Goal: Task Accomplishment & Management: Manage account settings

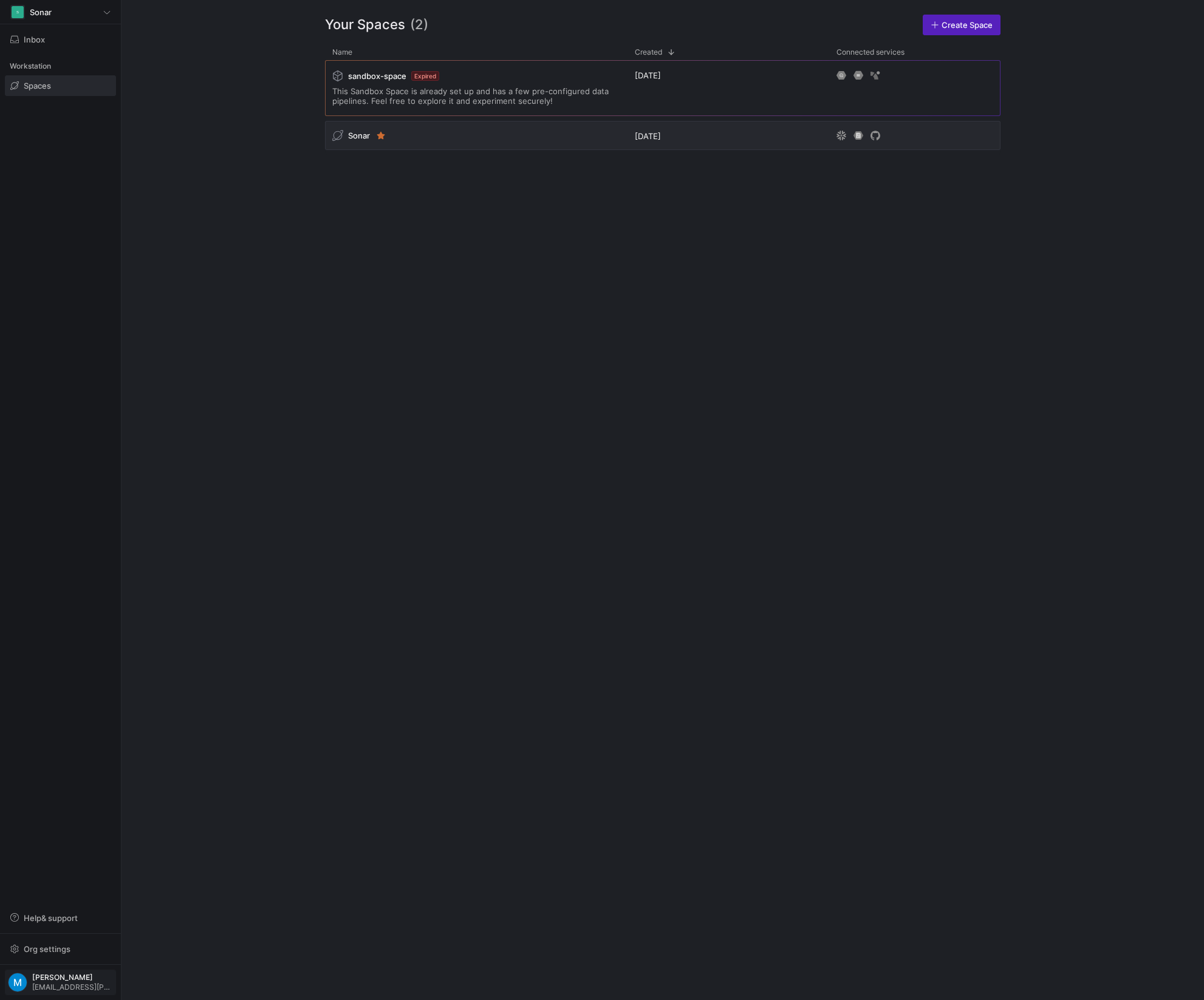
click at [82, 985] on span "[EMAIL_ADDRESS][PERSON_NAME][DOMAIN_NAME]" at bounding box center [73, 987] width 81 height 8
click at [87, 833] on div at bounding box center [602, 500] width 1204 height 1000
click at [68, 948] on span "Org settings" at bounding box center [47, 949] width 47 height 10
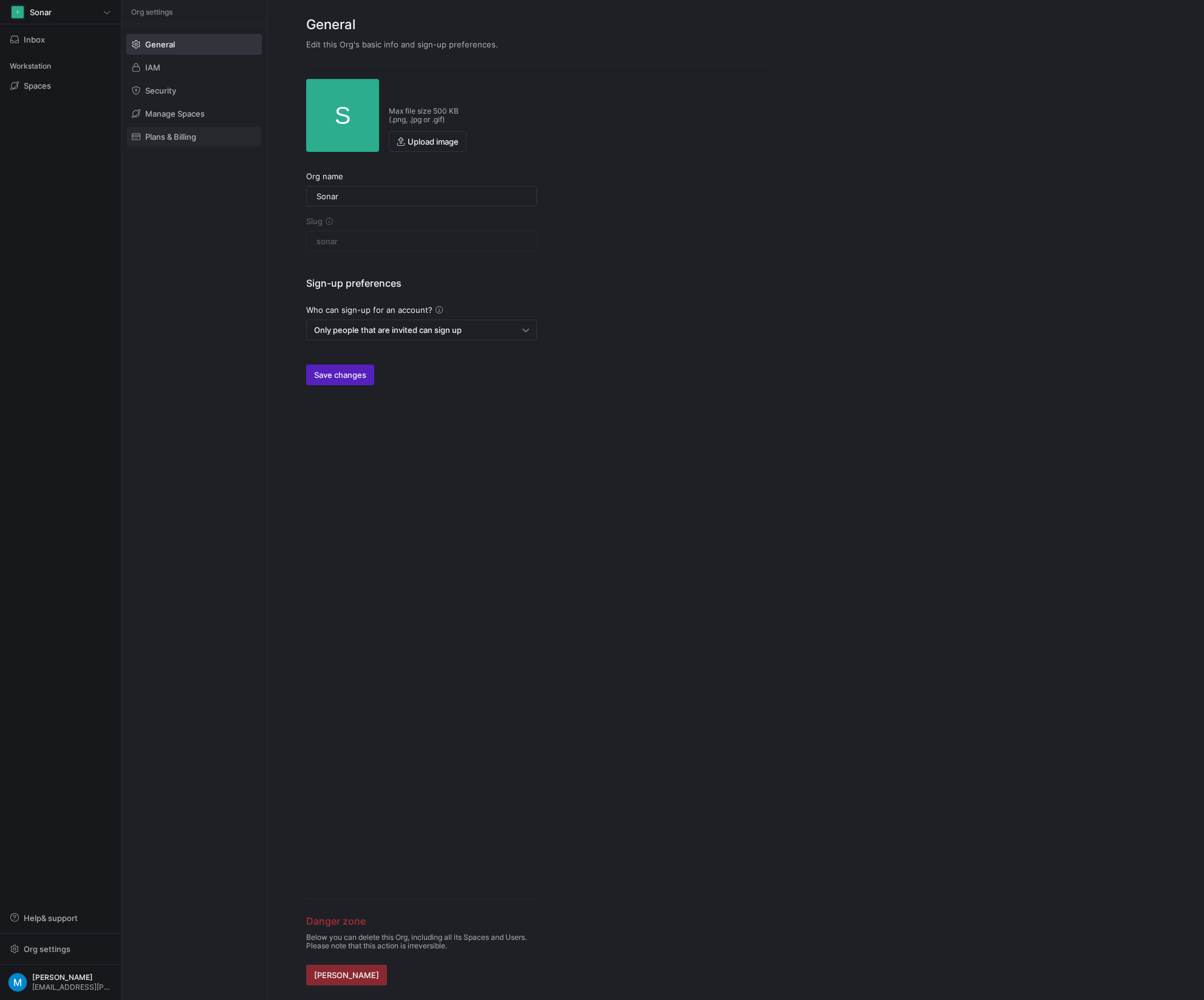
click at [182, 137] on span "Plans & Billing" at bounding box center [171, 137] width 51 height 10
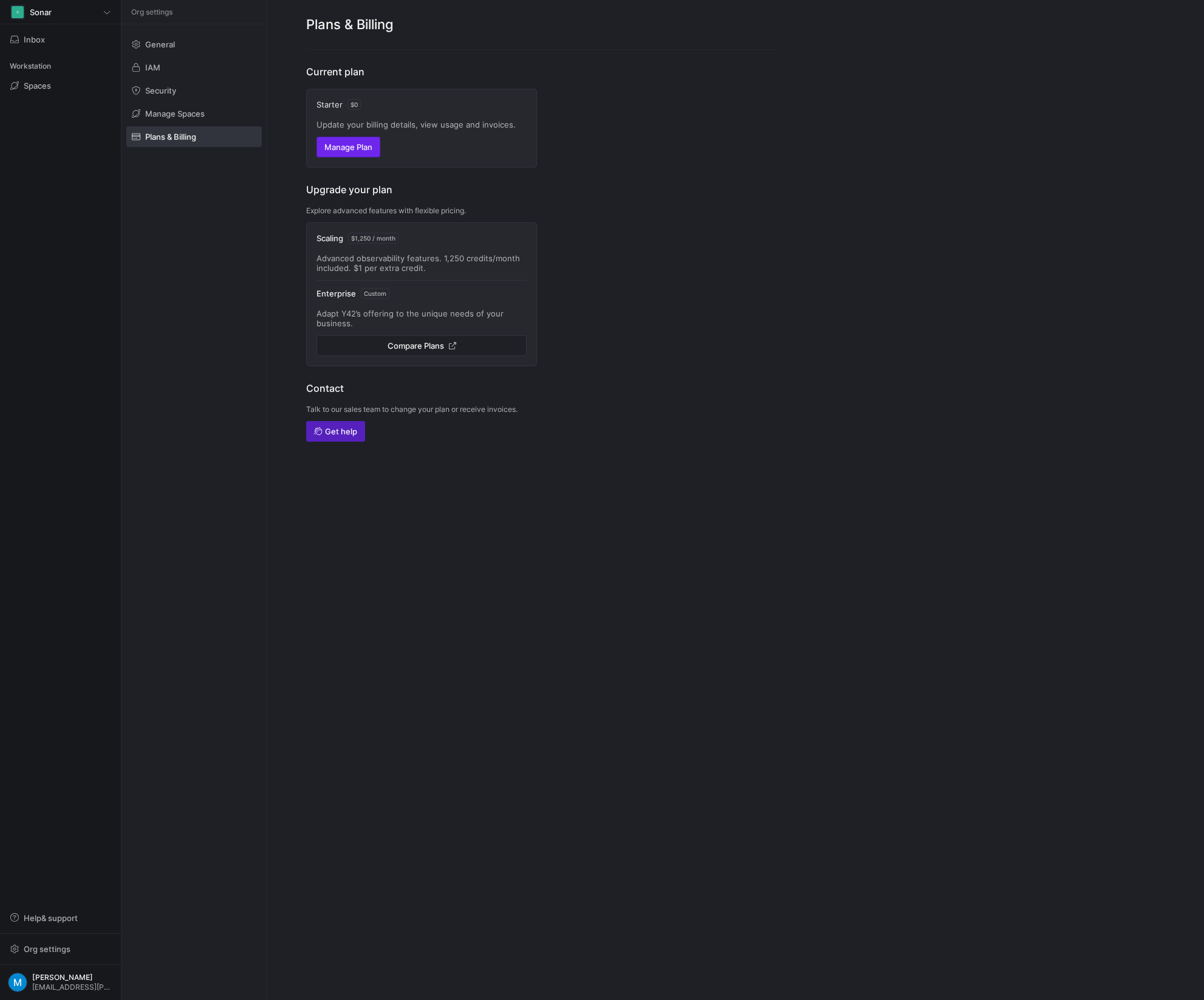
click at [348, 147] on span "Manage Plan" at bounding box center [348, 147] width 48 height 10
click at [168, 61] on span at bounding box center [194, 67] width 134 height 19
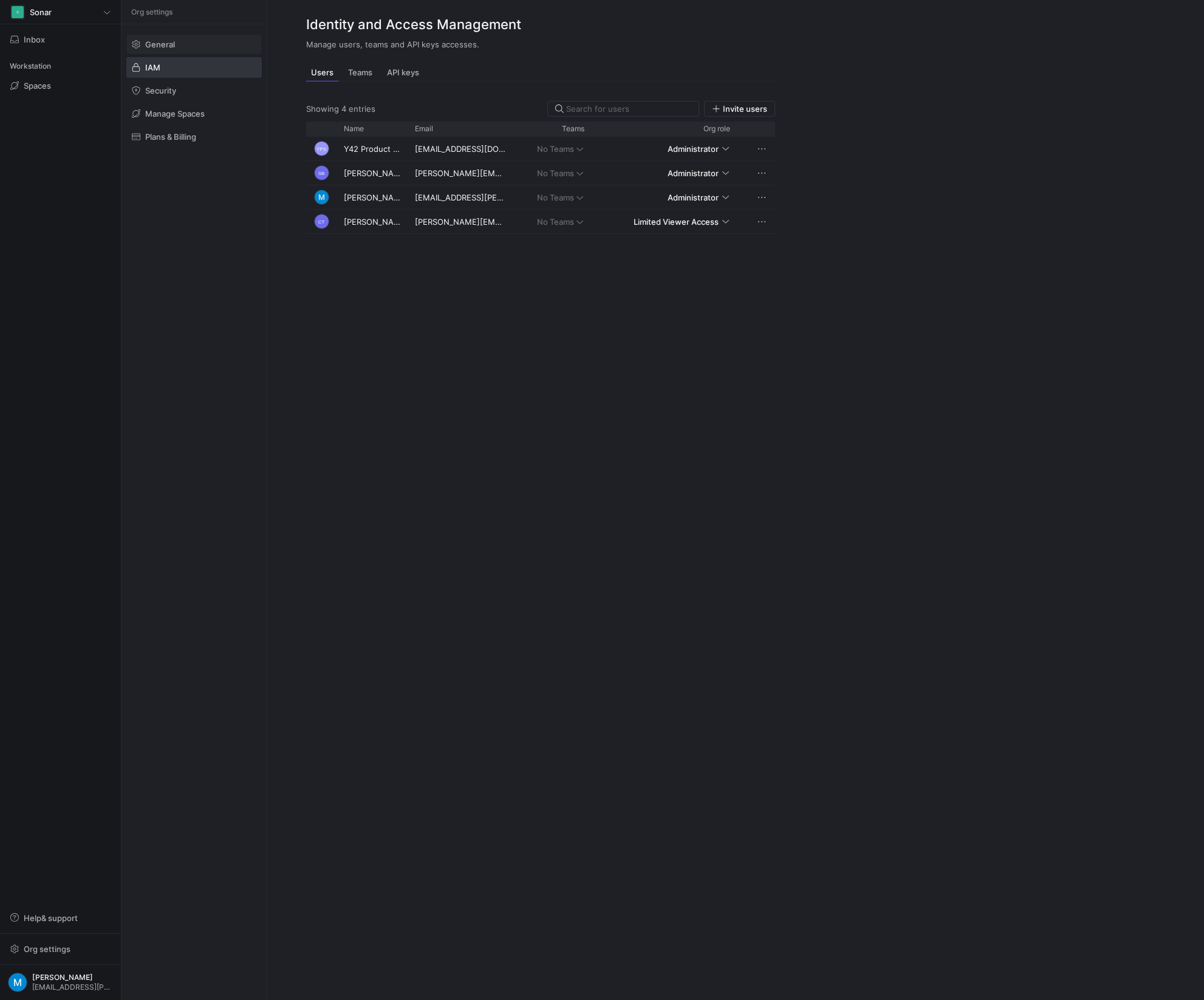
click at [174, 47] on span "General" at bounding box center [160, 44] width 30 height 10
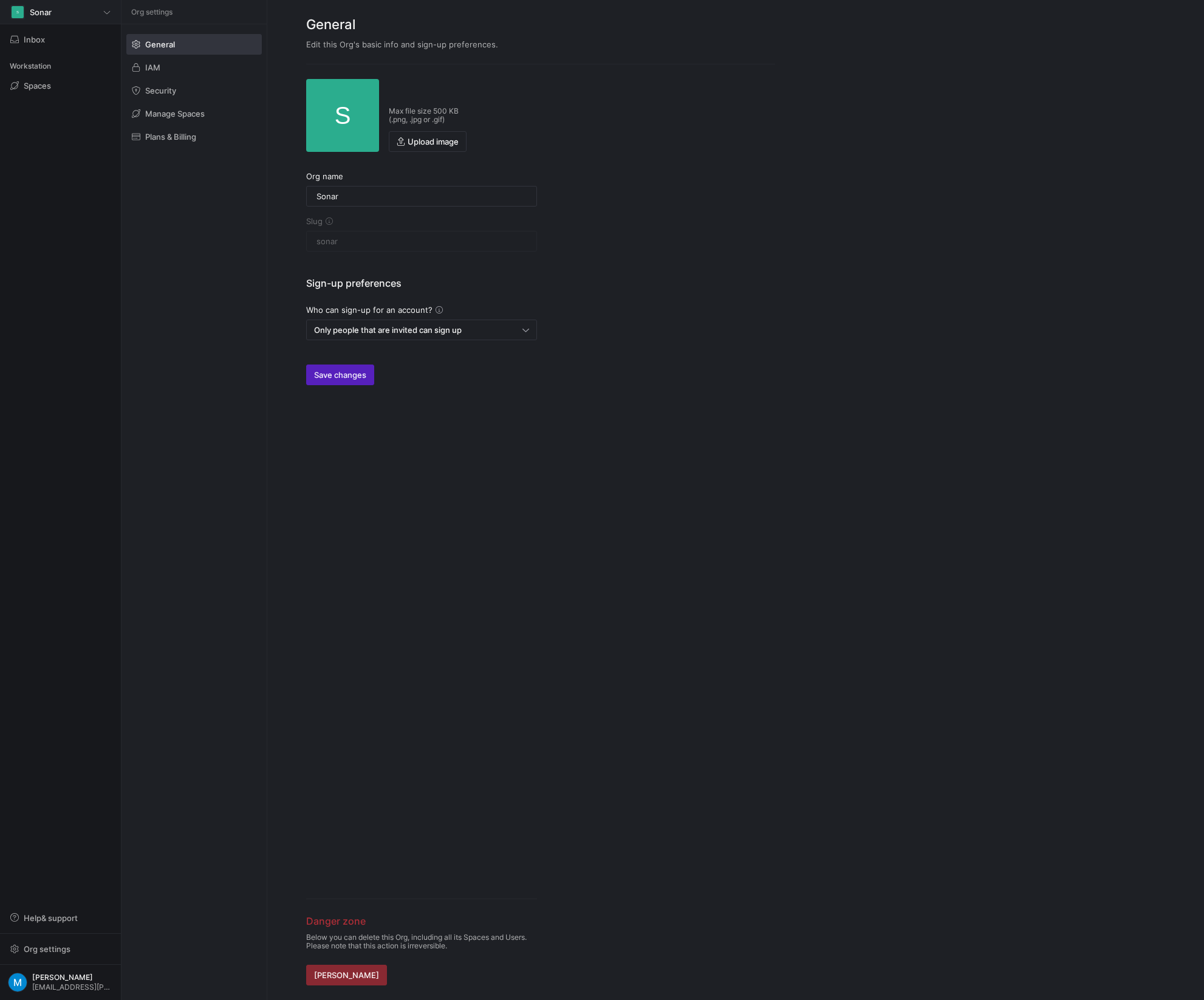
click at [68, 17] on div "S Sonar" at bounding box center [60, 12] width 100 height 15
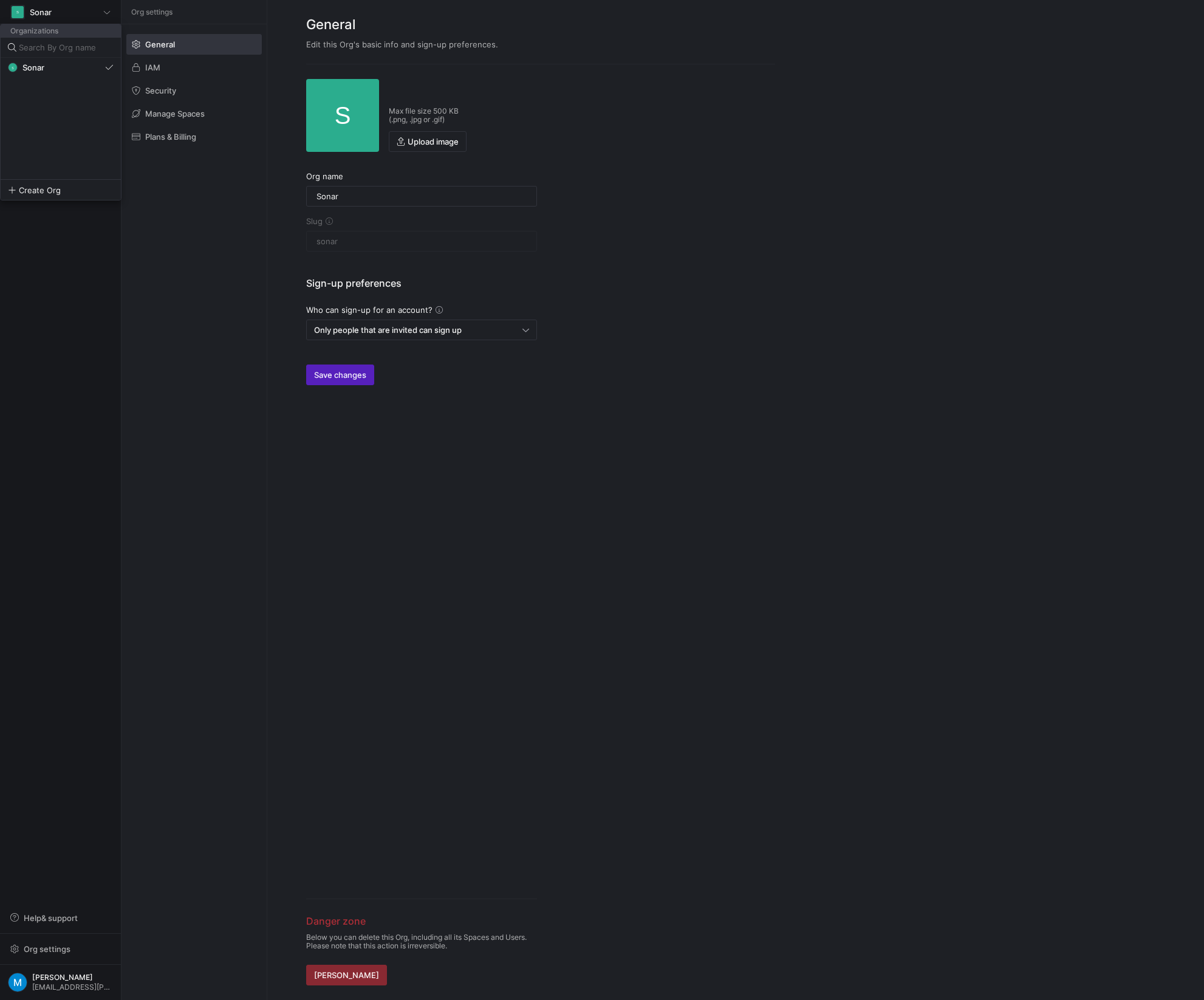
click at [75, 723] on div at bounding box center [602, 500] width 1204 height 1000
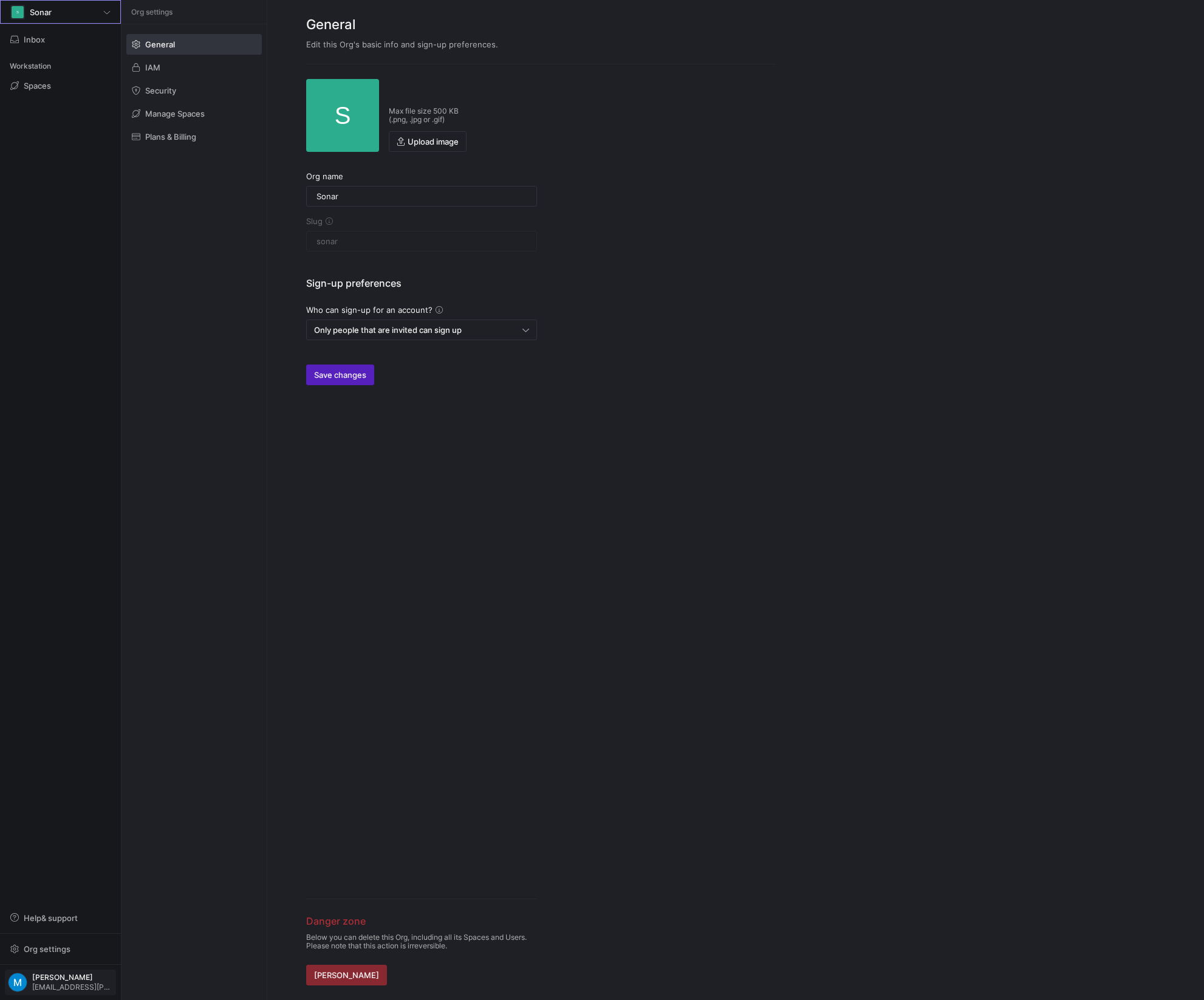
click at [64, 973] on span "[PERSON_NAME]" at bounding box center [73, 977] width 81 height 8
click at [53, 918] on span "User settings" at bounding box center [49, 919] width 52 height 10
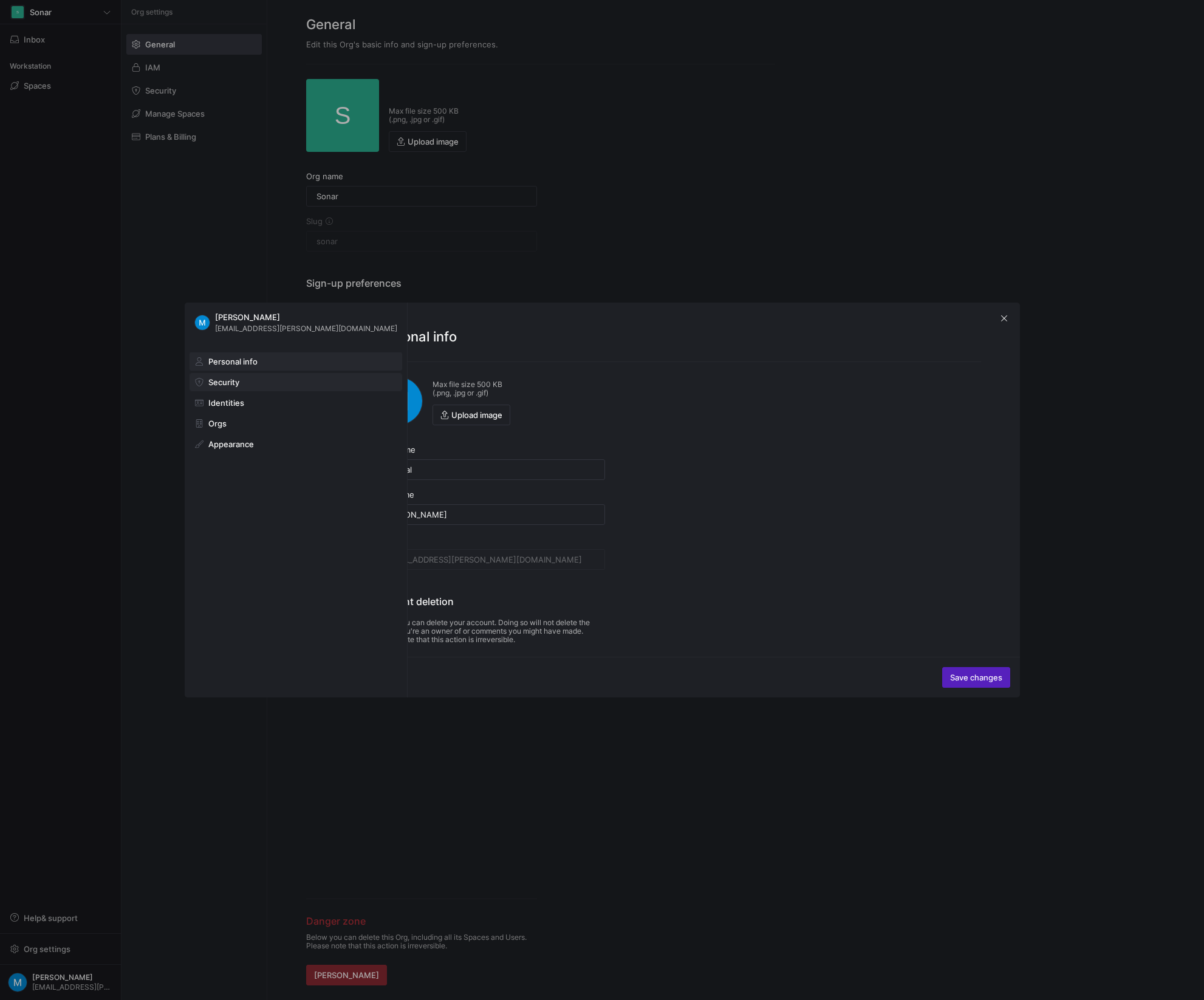
click at [252, 380] on span at bounding box center [296, 382] width 212 height 17
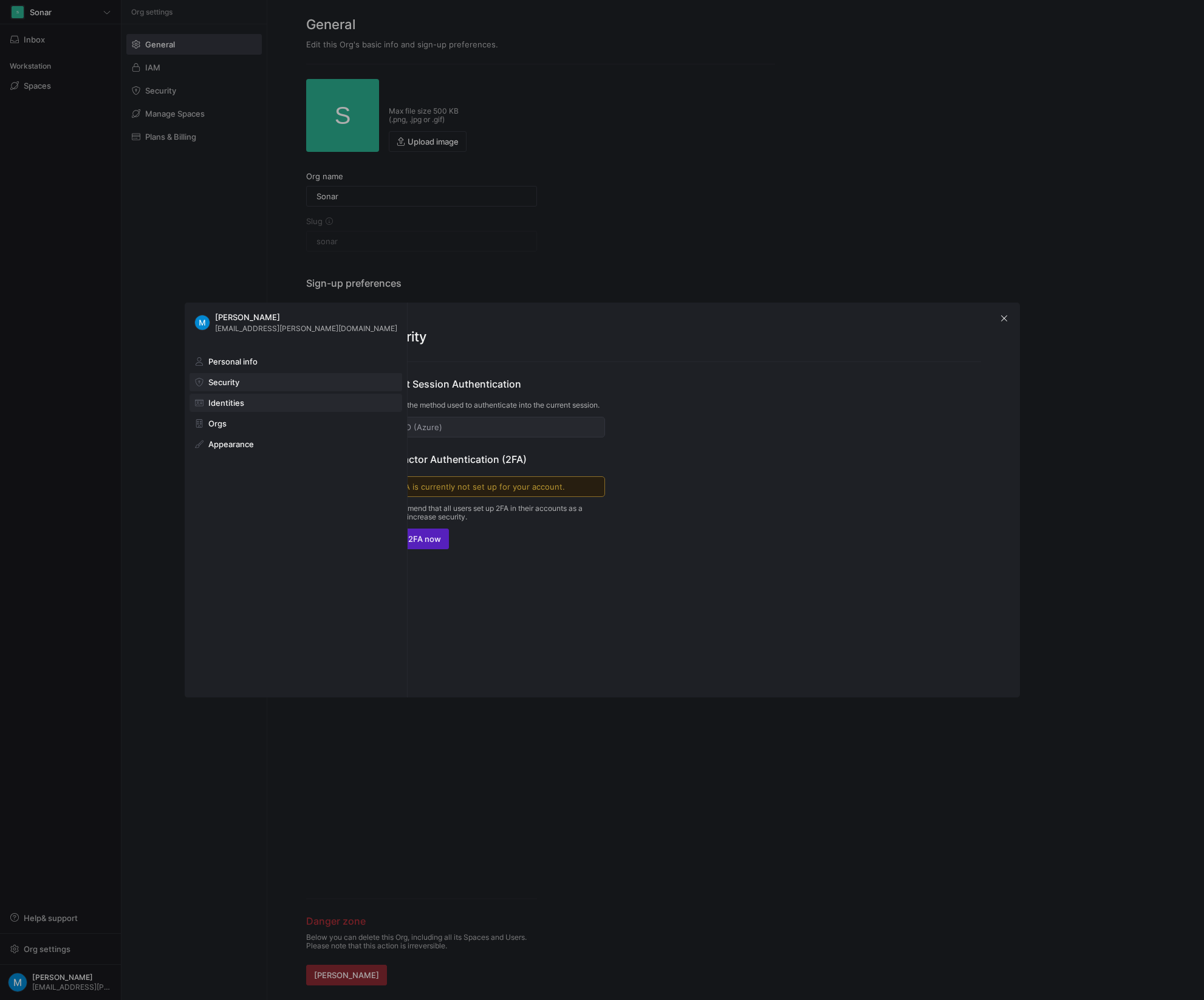
click at [248, 405] on span at bounding box center [296, 402] width 212 height 17
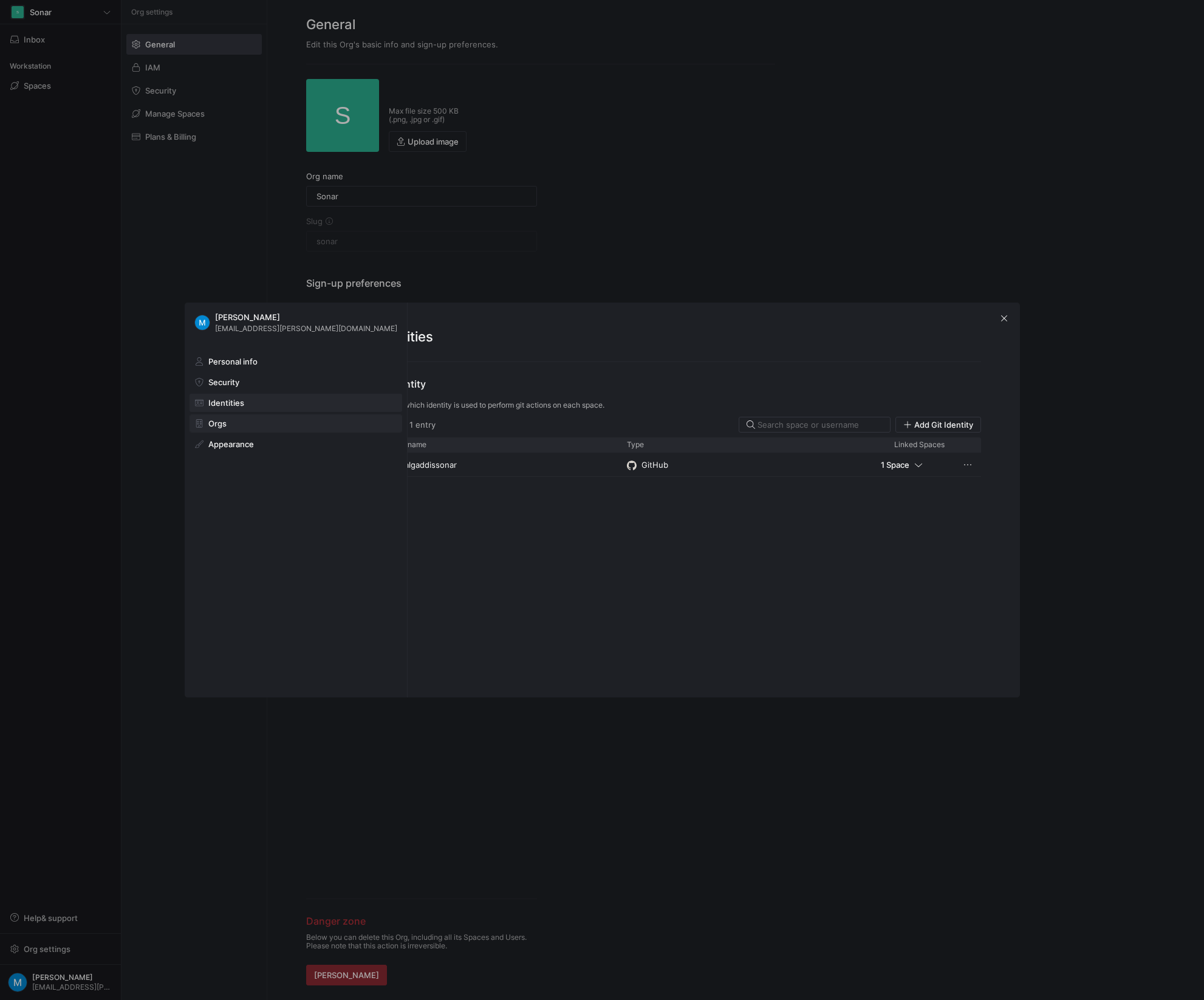
click at [241, 421] on span at bounding box center [296, 423] width 212 height 17
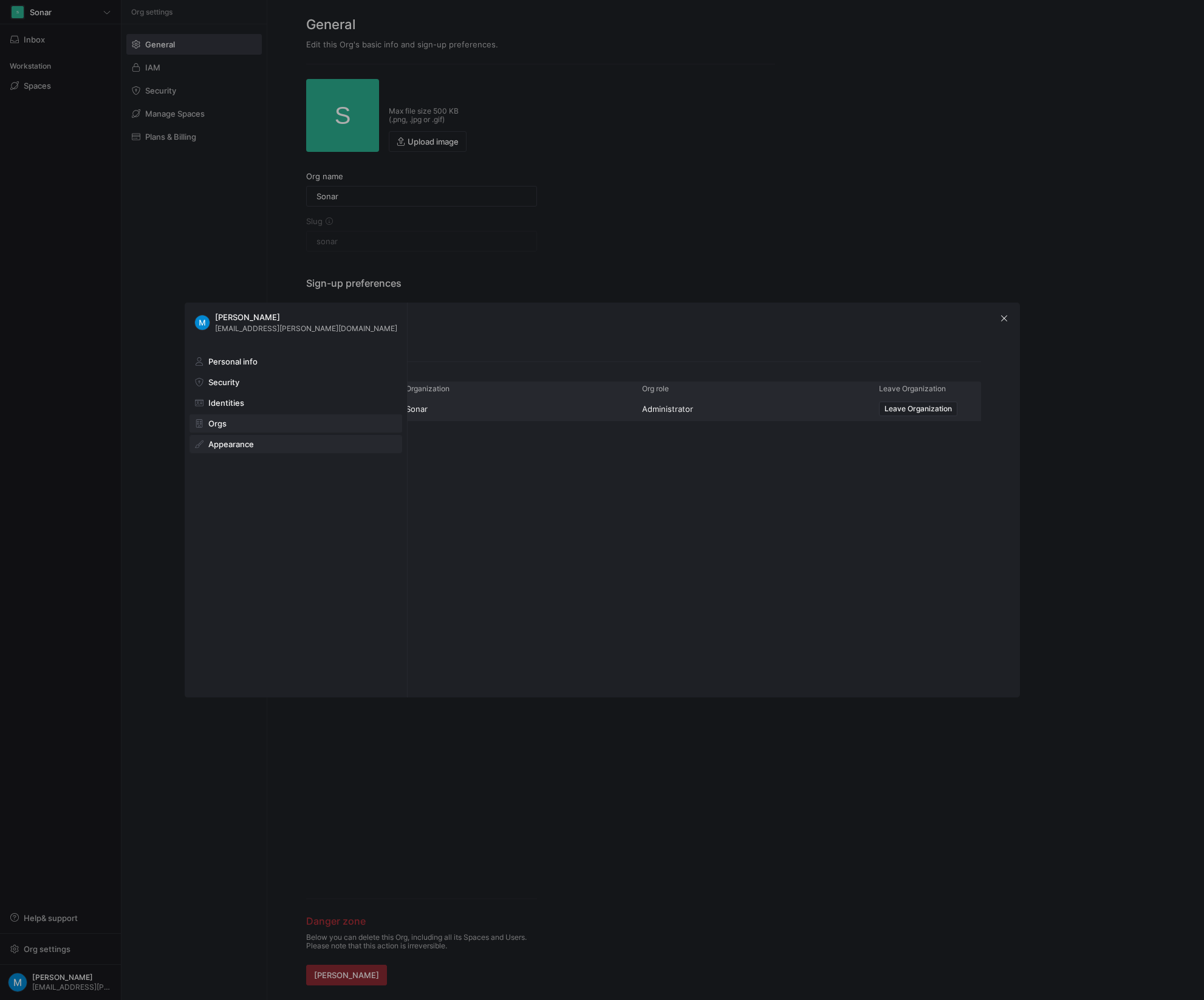
click at [263, 447] on span at bounding box center [296, 444] width 212 height 17
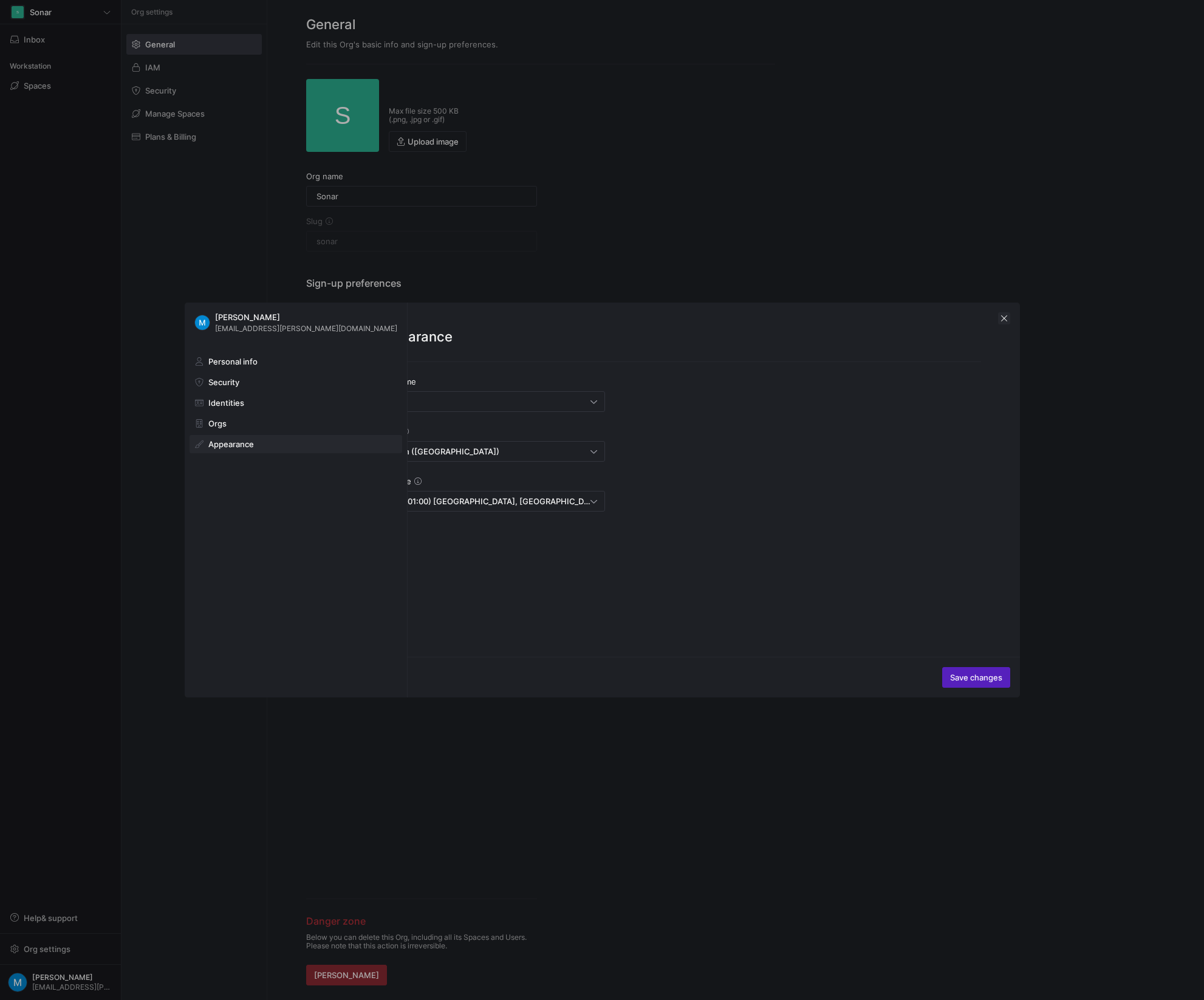
click at [1004, 317] on span "button" at bounding box center [1004, 319] width 12 height 12
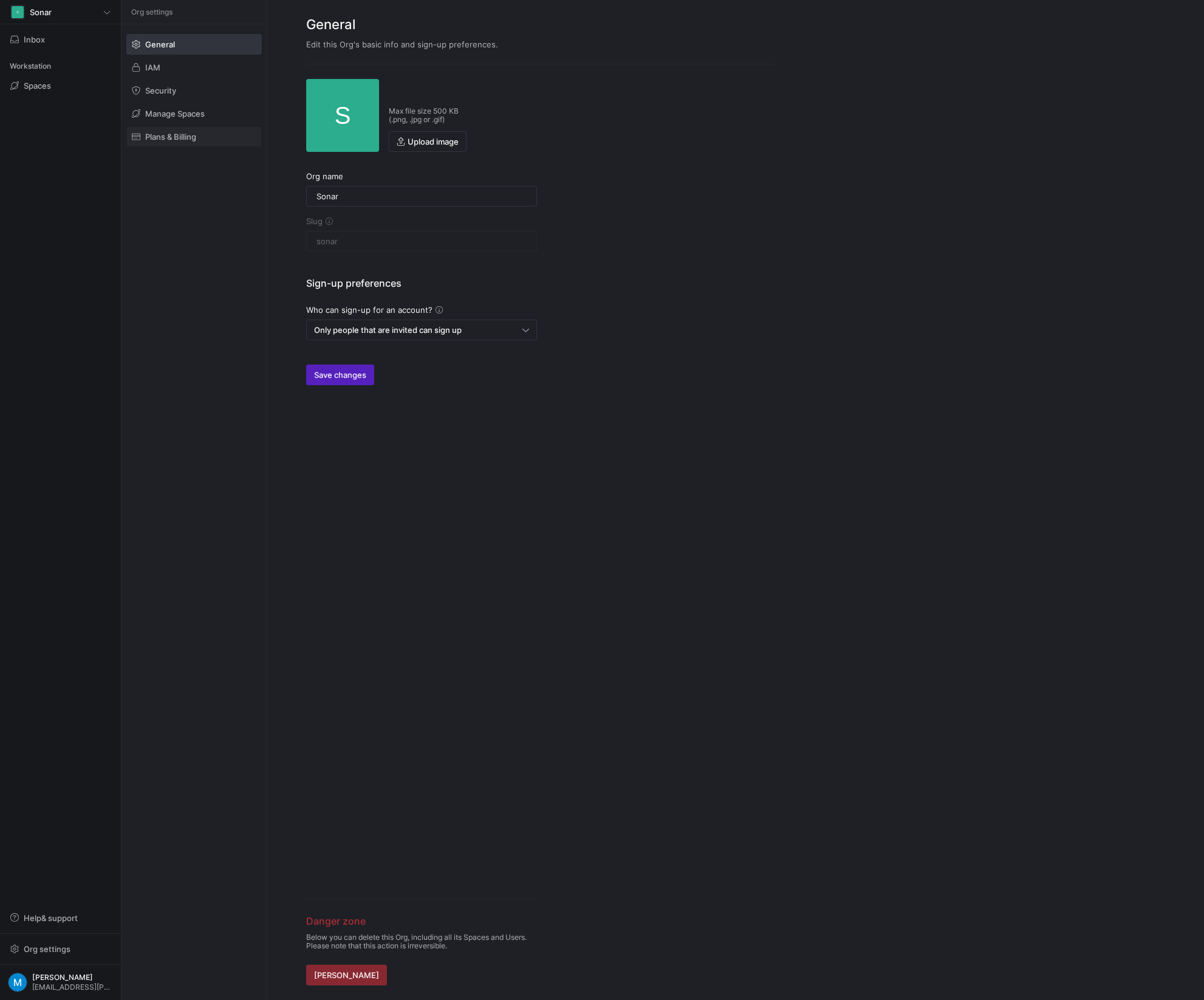
click at [176, 138] on span "Plans & Billing" at bounding box center [171, 137] width 51 height 10
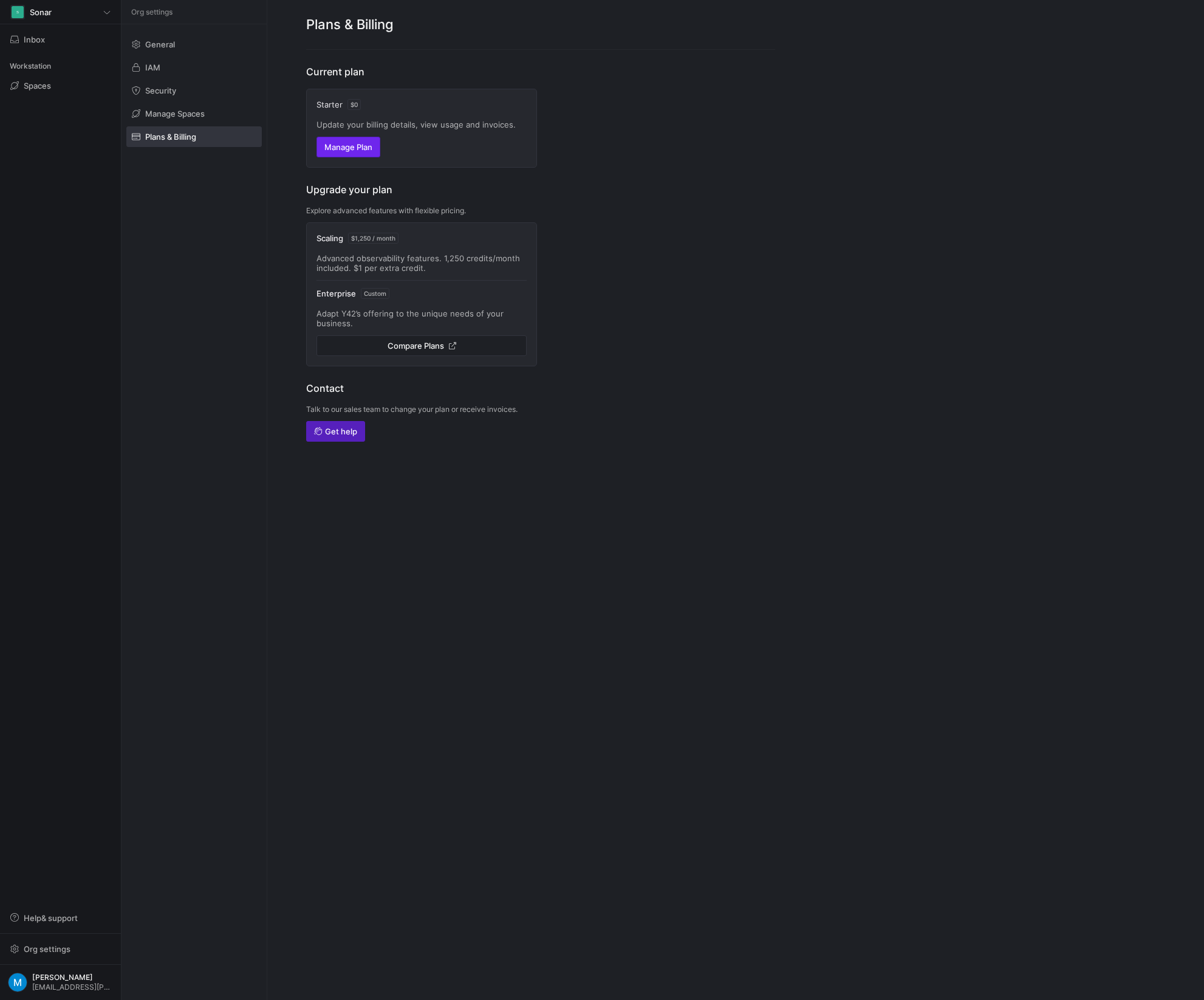
click at [353, 150] on span "Manage Plan" at bounding box center [348, 147] width 48 height 10
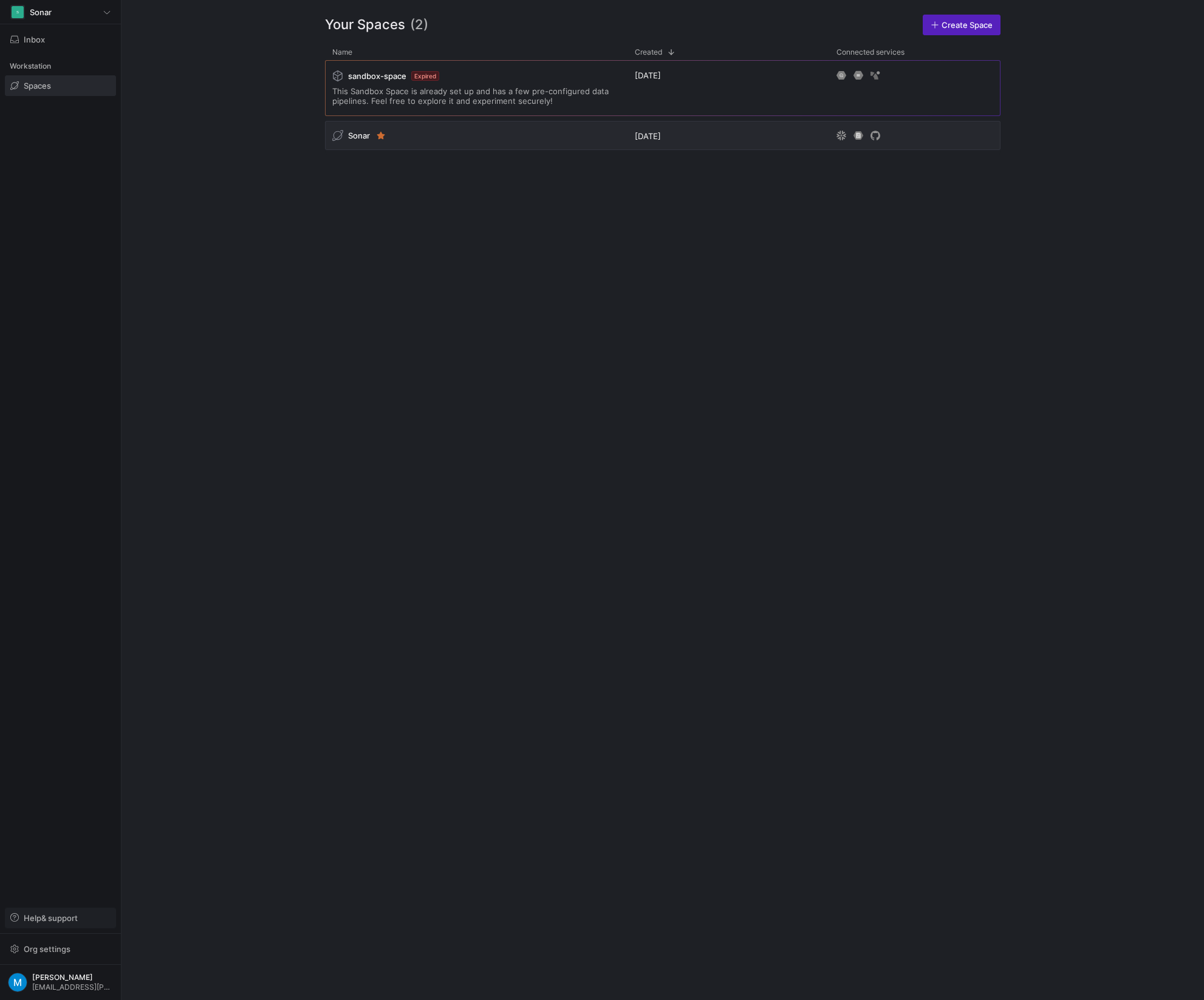
click at [61, 918] on span "Help & support" at bounding box center [50, 918] width 54 height 10
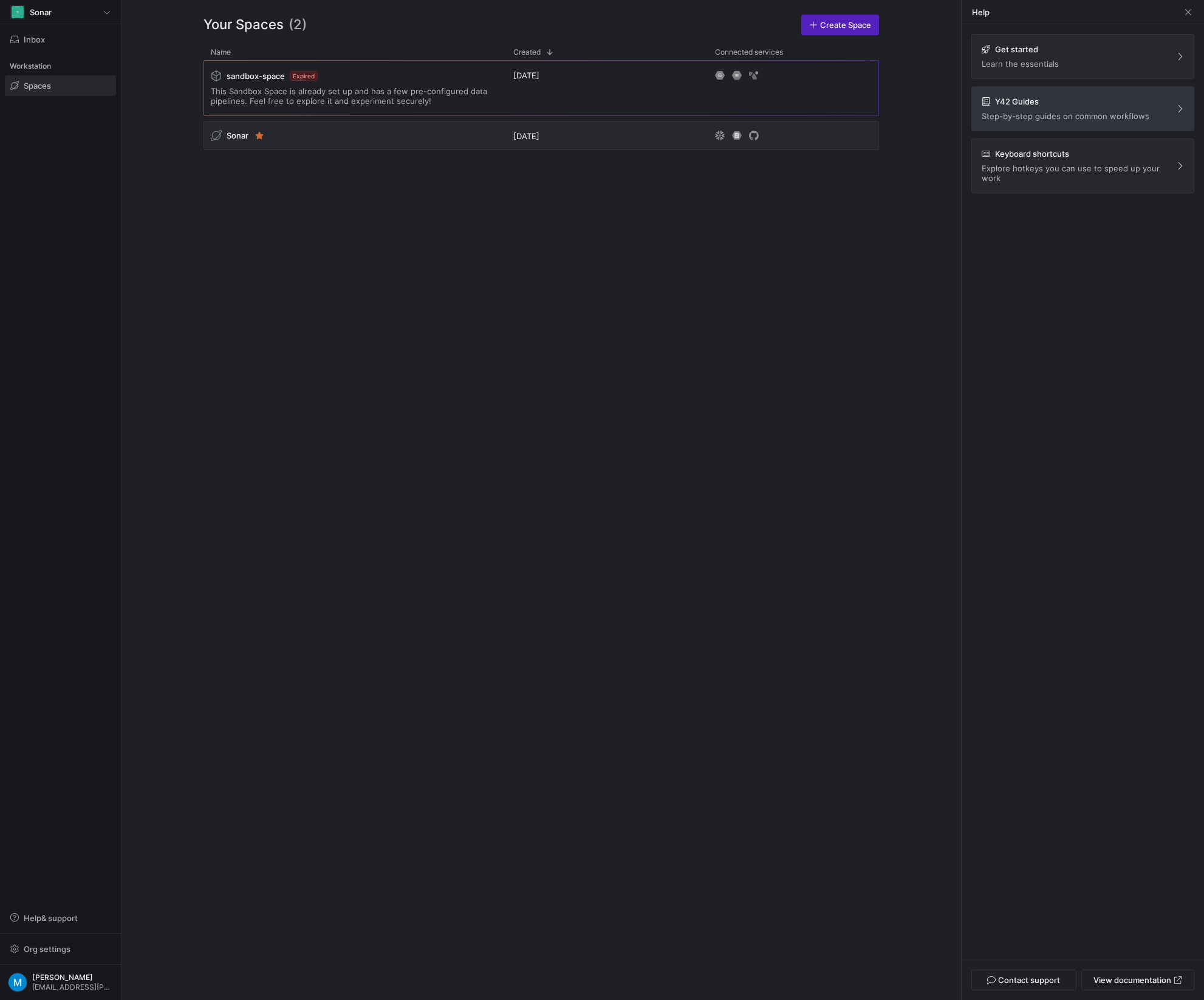
click at [1041, 113] on p "Step-by-step guides on common workflows" at bounding box center [1066, 116] width 167 height 10
